Goal: Task Accomplishment & Management: Complete application form

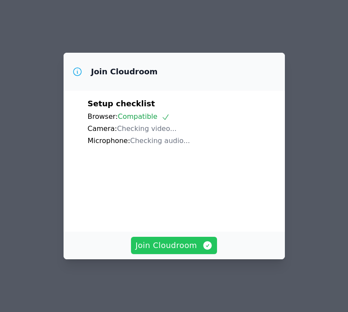
click at [155, 251] on span "Join Cloudroom" at bounding box center [173, 245] width 77 height 12
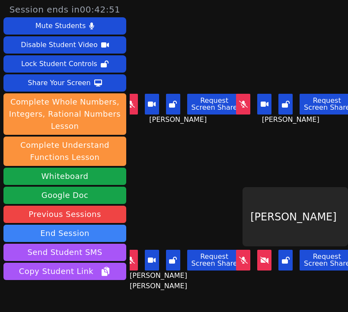
click at [268, 263] on icon at bounding box center [264, 260] width 9 height 7
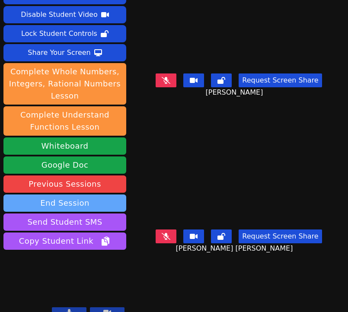
click at [79, 194] on button "End Session" at bounding box center [64, 202] width 123 height 17
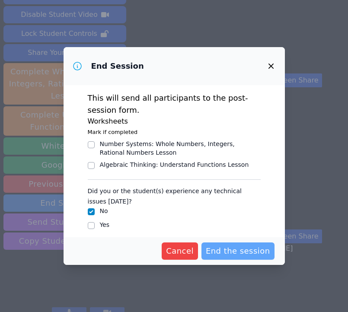
click at [248, 245] on span "End the session" at bounding box center [238, 251] width 64 height 12
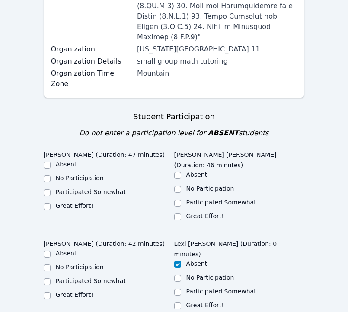
scroll to position [399, 0]
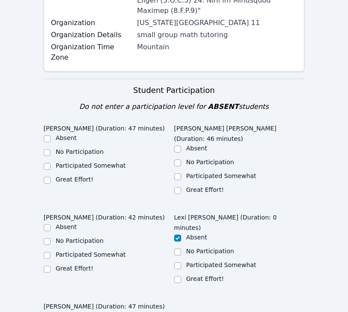
click at [74, 176] on label "Great Effort!" at bounding box center [75, 179] width 38 height 7
click at [51, 177] on input "Great Effort!" at bounding box center [47, 180] width 7 height 7
checkbox input "true"
click at [213, 186] on label "Great Effort!" at bounding box center [205, 189] width 38 height 7
click at [181, 187] on input "Great Effort!" at bounding box center [177, 190] width 7 height 7
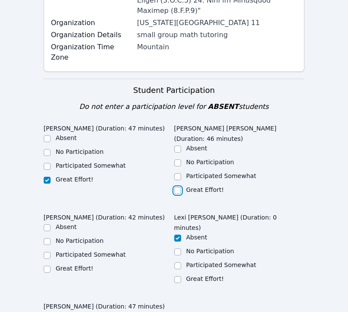
checkbox input "true"
click at [76, 265] on label "Great Effort!" at bounding box center [75, 268] width 38 height 7
click at [51, 266] on input "Great Effort!" at bounding box center [47, 269] width 7 height 7
checkbox input "true"
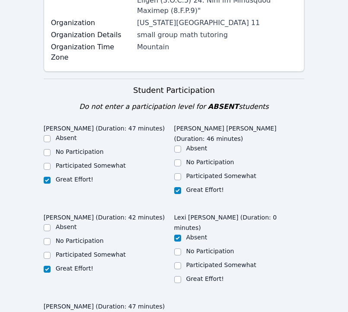
scroll to position [411, 0]
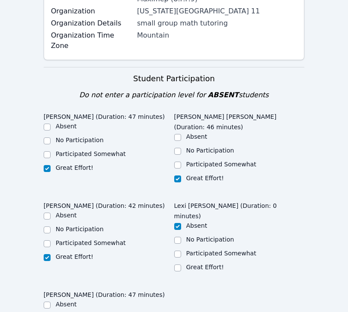
checkbox input "true"
click at [71, 239] on label "Participated Somewhat" at bounding box center [91, 242] width 70 height 7
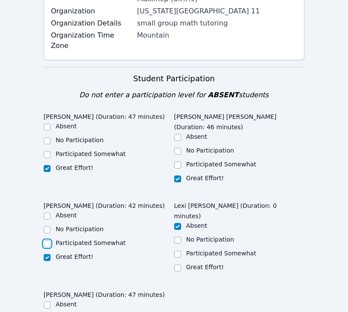
click at [51, 240] on input "Participated Somewhat" at bounding box center [47, 243] width 7 height 7
checkbox input "true"
checkbox input "false"
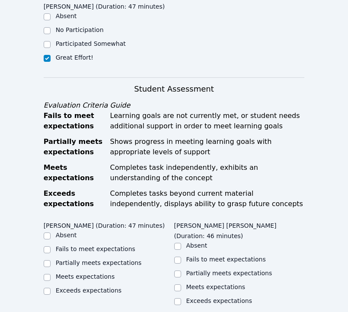
scroll to position [707, 0]
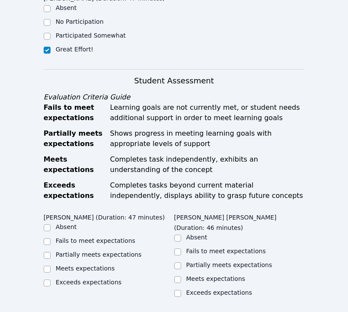
click at [67, 265] on label "Meets expectations" at bounding box center [85, 268] width 59 height 7
click at [51, 266] on input "Meets expectations" at bounding box center [47, 269] width 7 height 7
checkbox input "true"
click at [215, 275] on label "Meets expectations" at bounding box center [215, 278] width 59 height 7
click at [181, 276] on input "Meets expectations" at bounding box center [177, 279] width 7 height 7
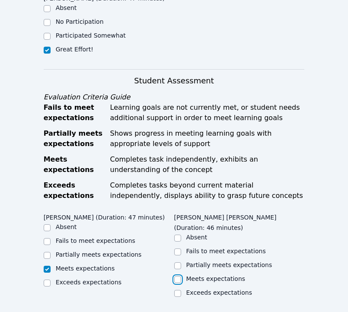
checkbox input "true"
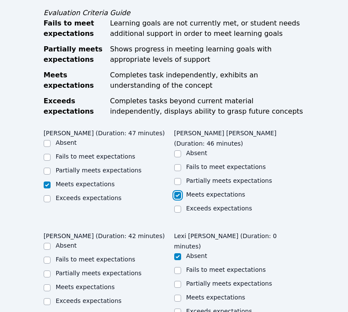
scroll to position [805, 0]
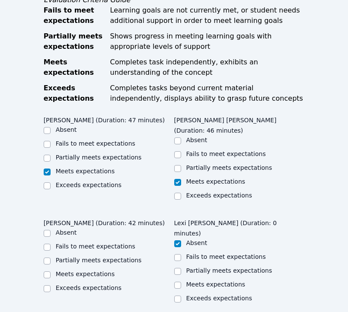
click at [76, 270] on label "Meets expectations" at bounding box center [85, 273] width 59 height 7
click at [51, 271] on input "Meets expectations" at bounding box center [47, 274] width 7 height 7
checkbox input "true"
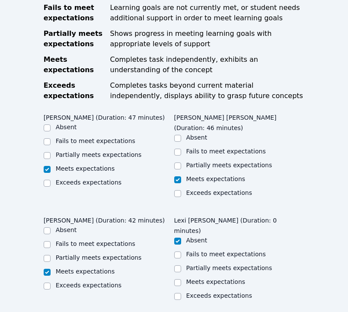
checkbox input "true"
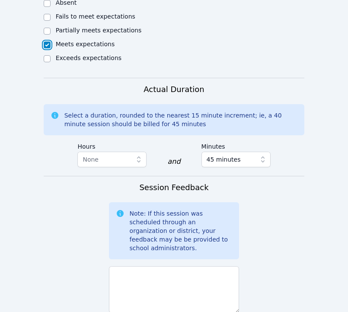
scroll to position [1150, 0]
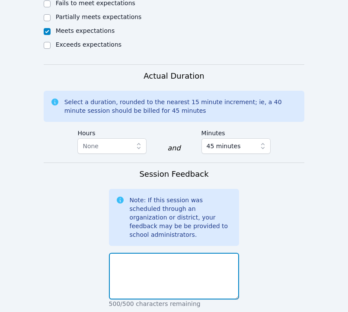
click at [155, 253] on textarea at bounding box center [174, 276] width 130 height 47
drag, startPoint x: 187, startPoint y: 160, endPoint x: 282, endPoint y: 159, distance: 95.9
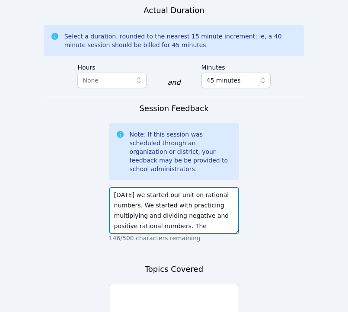
scroll to position [11, 0]
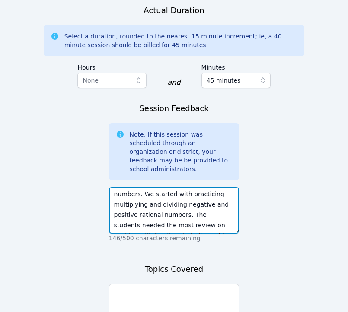
drag, startPoint x: 188, startPoint y: 104, endPoint x: 185, endPoint y: 111, distance: 8.1
click at [185, 187] on textarea "[DATE] we started our unit on rational numbers. We started with practicing mult…" at bounding box center [174, 210] width 130 height 47
type textarea "[DATE] we started our unit on rational numbers. We started with practicing mult…"
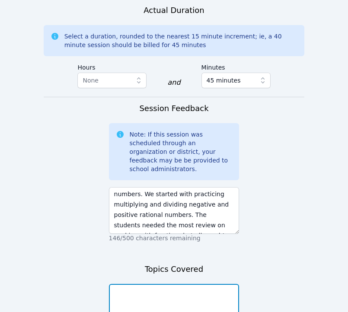
click at [199, 284] on textarea at bounding box center [174, 307] width 130 height 47
paste textarea "practicing multiplying and dividing negative and positive rational numbers."
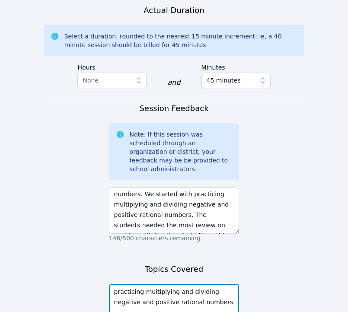
drag, startPoint x: 144, startPoint y: 189, endPoint x: 63, endPoint y: 185, distance: 80.4
type textarea "multiplying and dividing negative and positive rational numbers"
